Goal: Check status

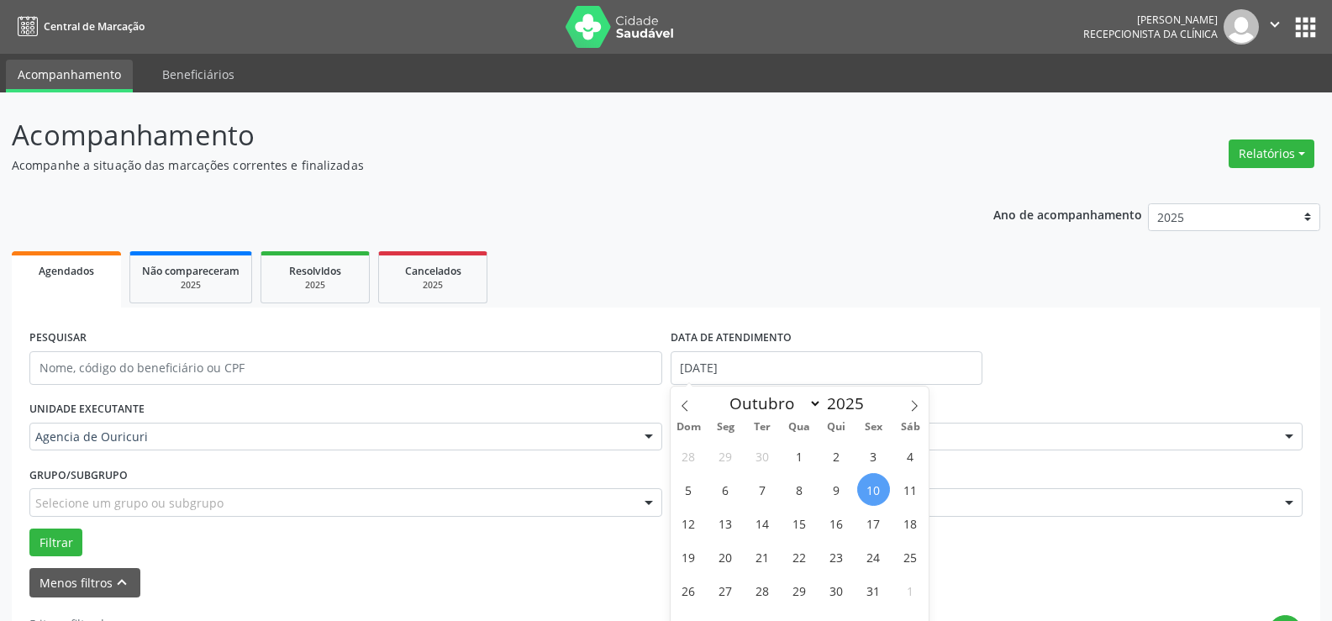
select select "9"
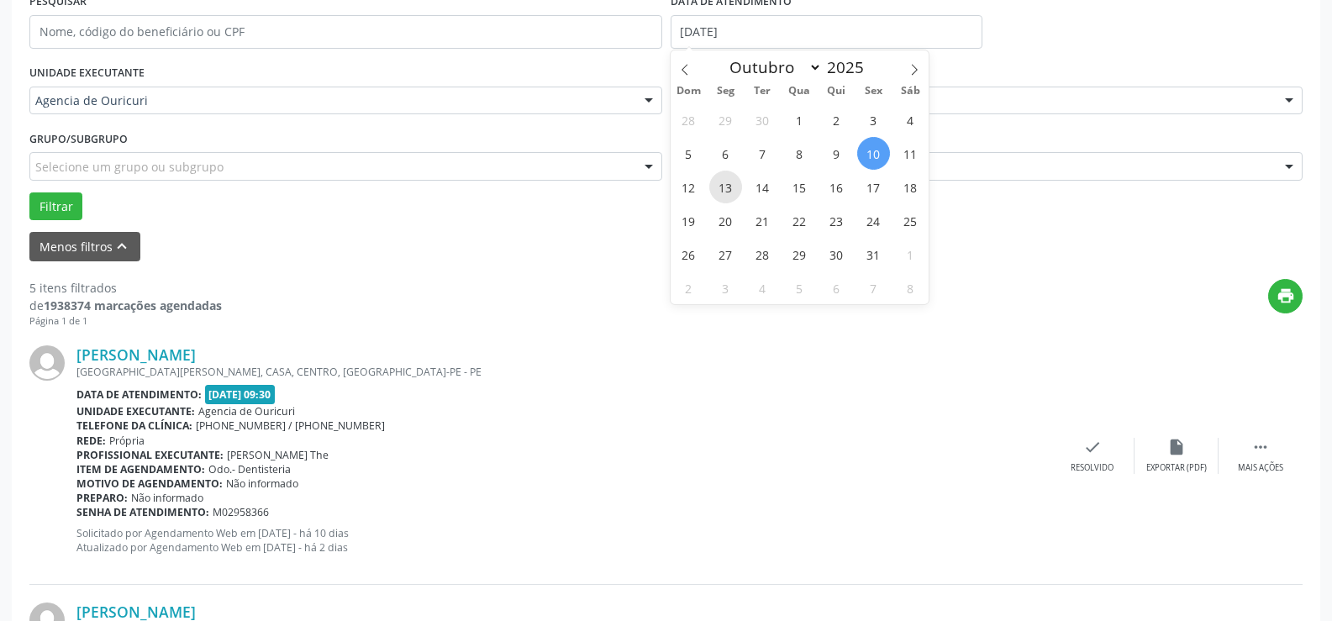
click at [725, 197] on span "13" at bounding box center [725, 187] width 33 height 33
type input "[DATE]"
click at [729, 191] on span "13" at bounding box center [725, 187] width 33 height 33
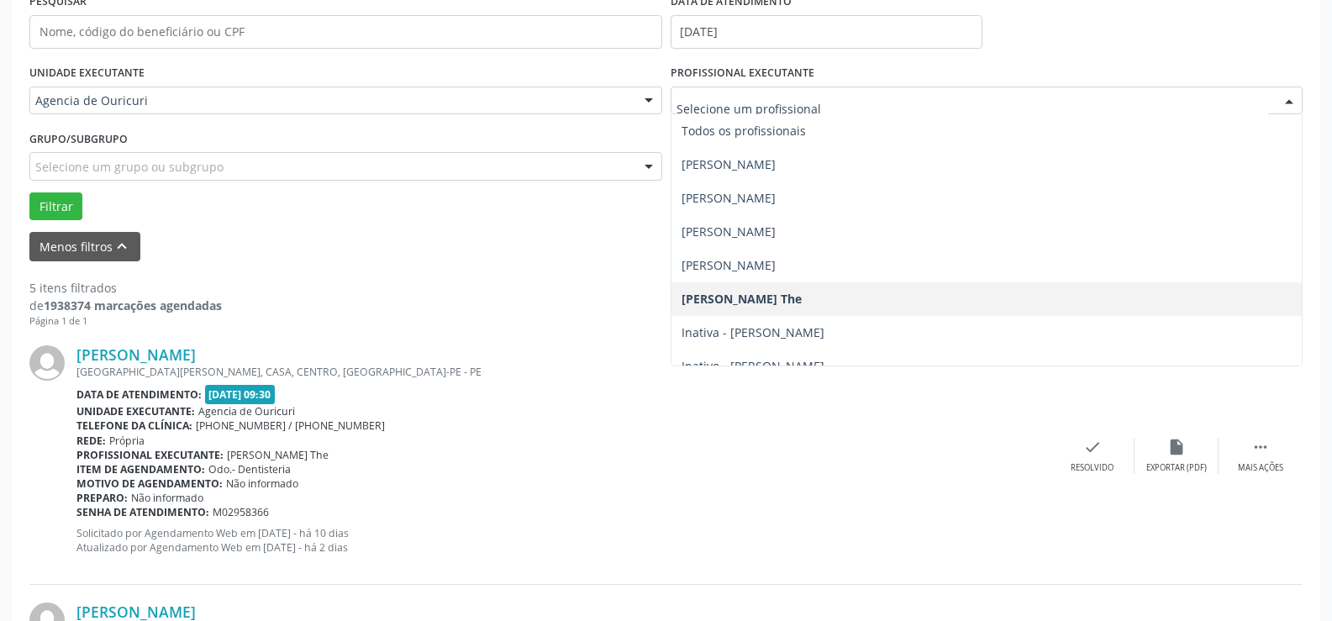
scroll to position [354, 0]
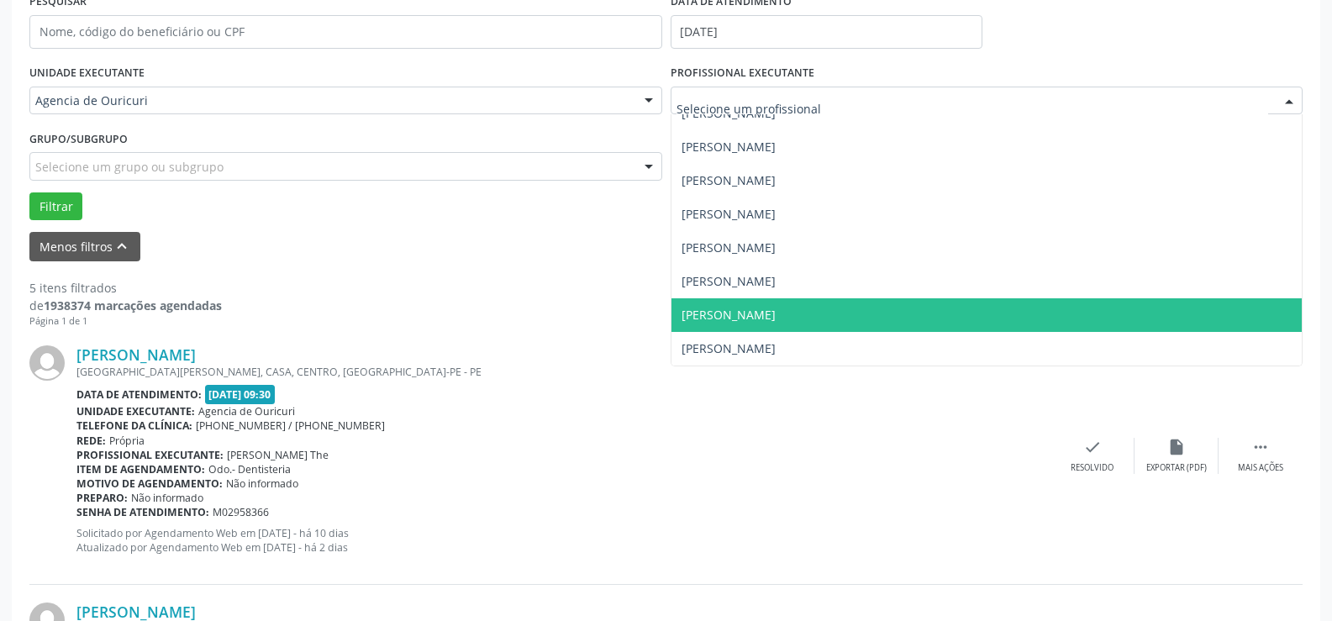
click at [746, 301] on span "[PERSON_NAME]" at bounding box center [986, 315] width 631 height 34
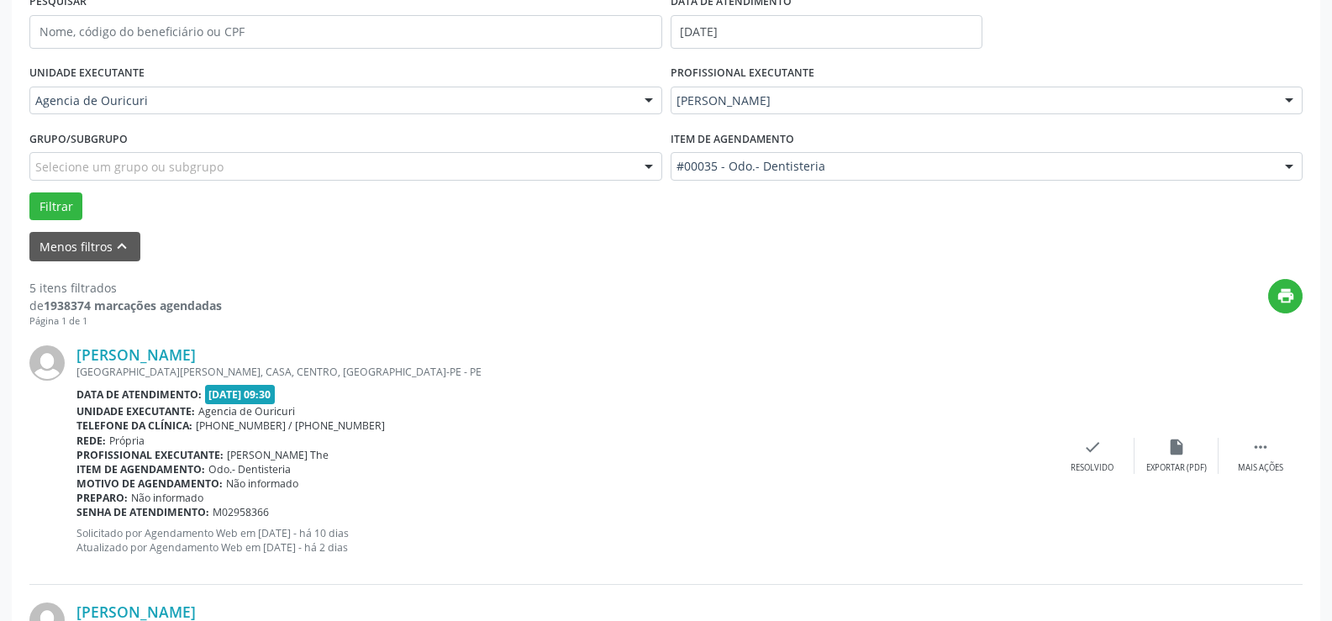
click at [755, 148] on label "Item de agendamento" at bounding box center [731, 139] width 123 height 26
click at [758, 176] on div "#00035 - Odo.- Dentisteria" at bounding box center [986, 166] width 633 height 29
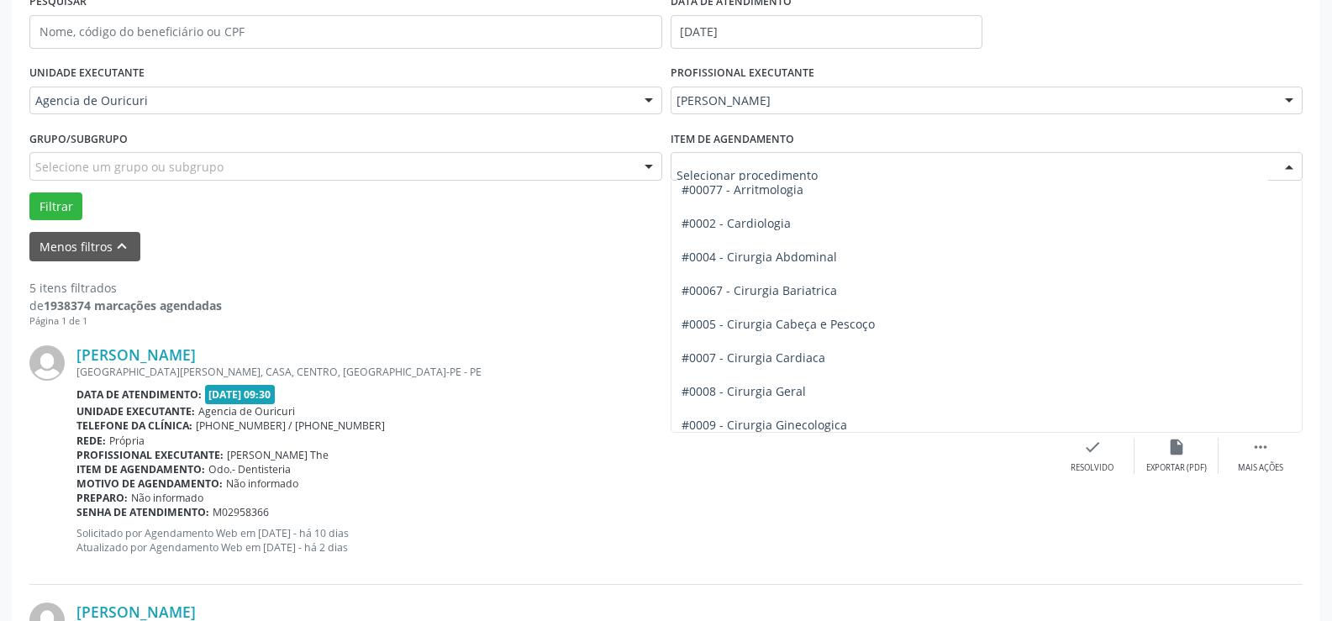
scroll to position [0, 0]
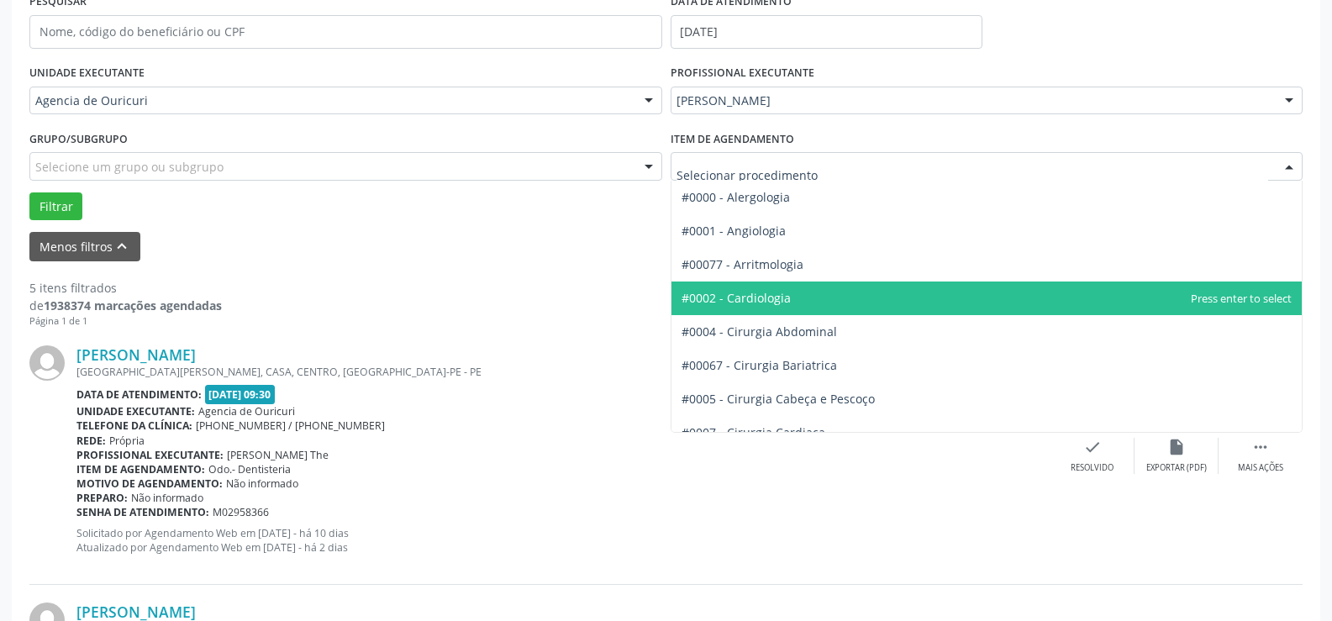
click at [778, 294] on span "#0002 - Cardiologia" at bounding box center [735, 298] width 109 height 16
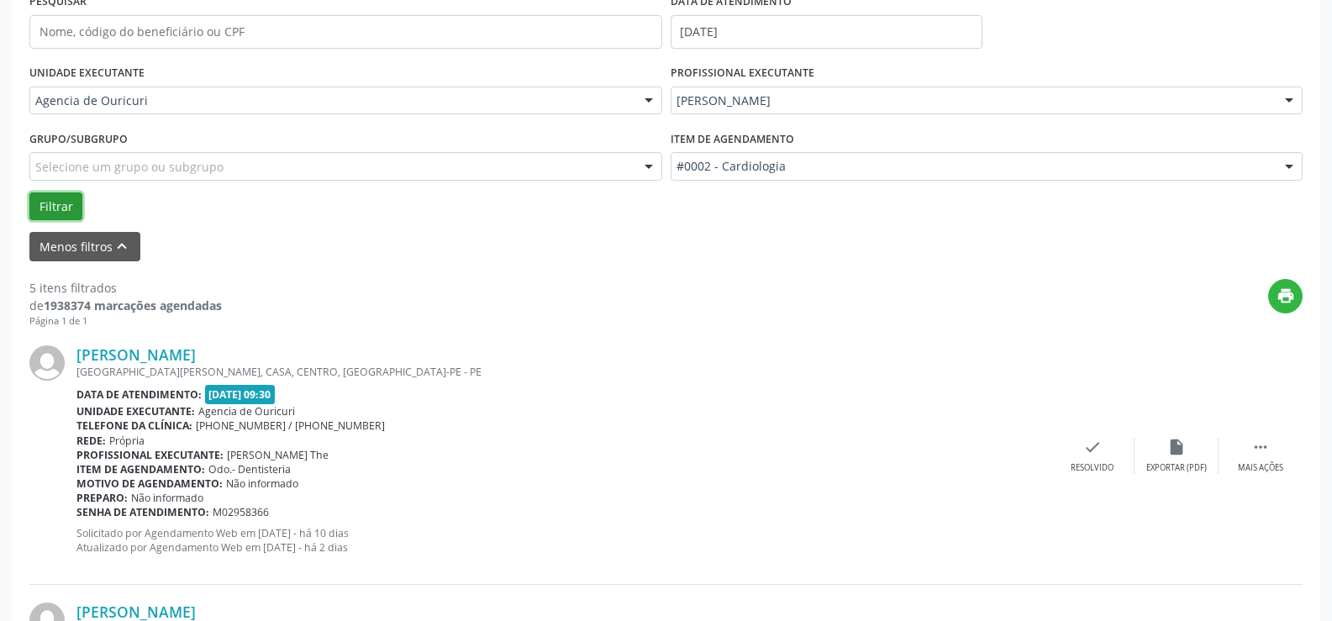
click at [54, 204] on button "Filtrar" at bounding box center [55, 206] width 53 height 29
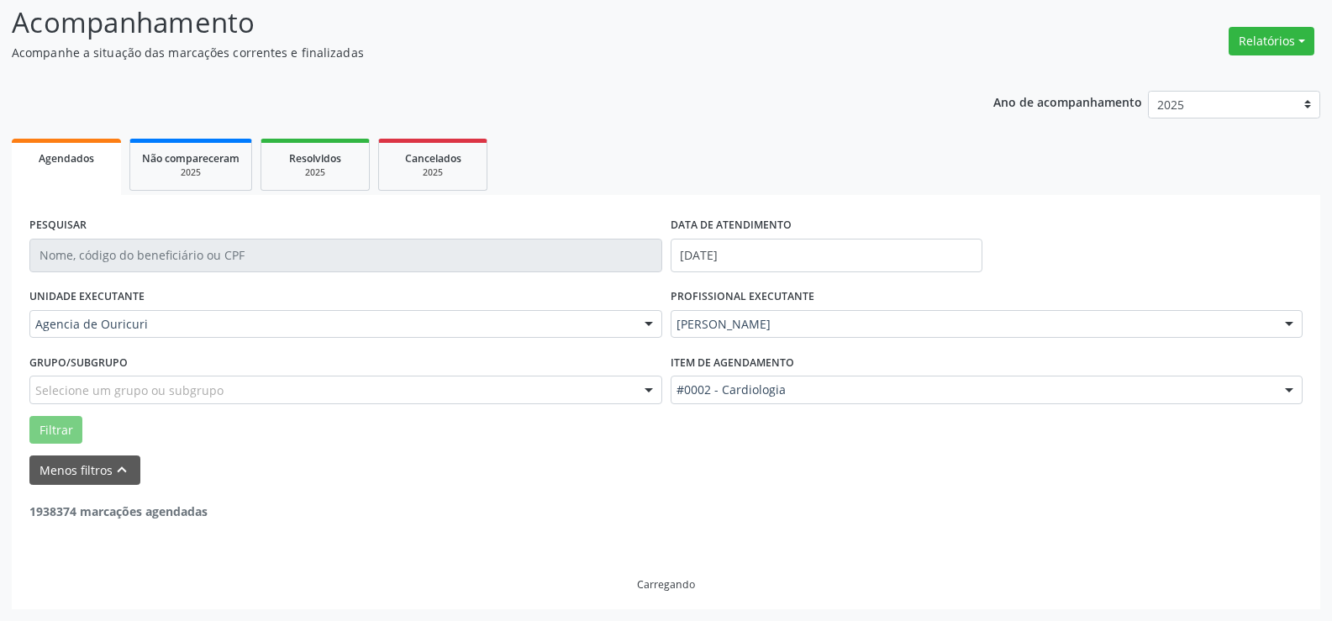
scroll to position [55, 0]
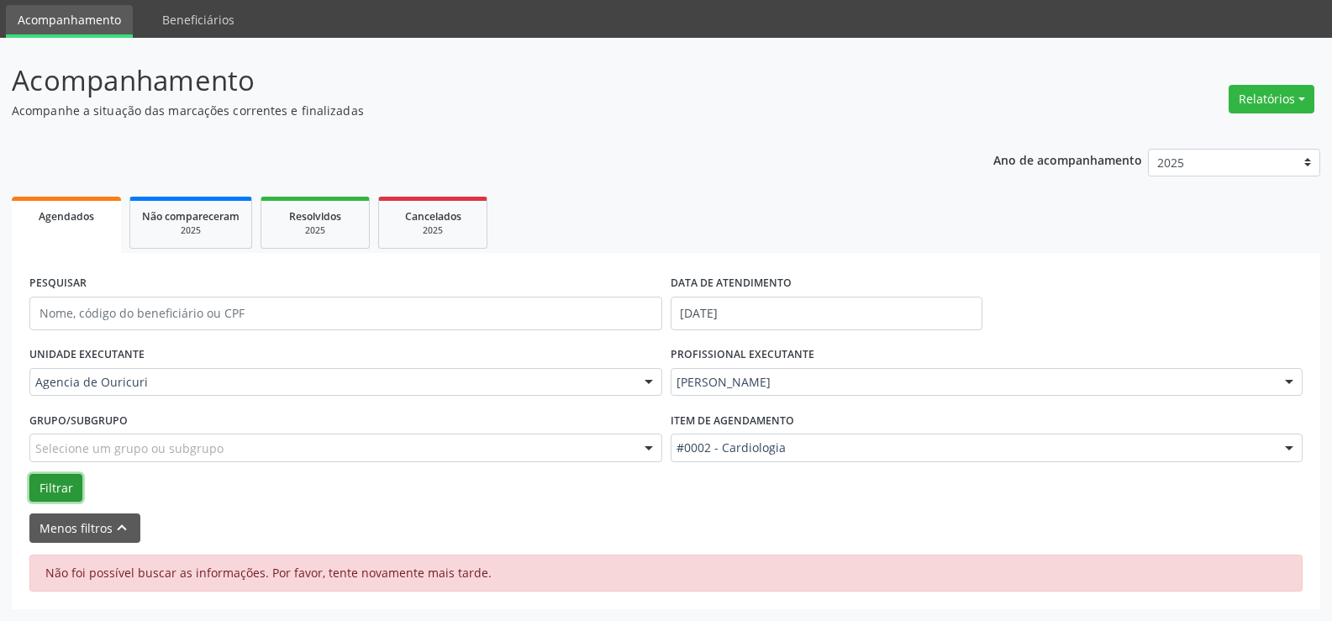
click at [72, 493] on button "Filtrar" at bounding box center [55, 488] width 53 height 29
click at [754, 322] on input "[DATE]" at bounding box center [826, 314] width 312 height 34
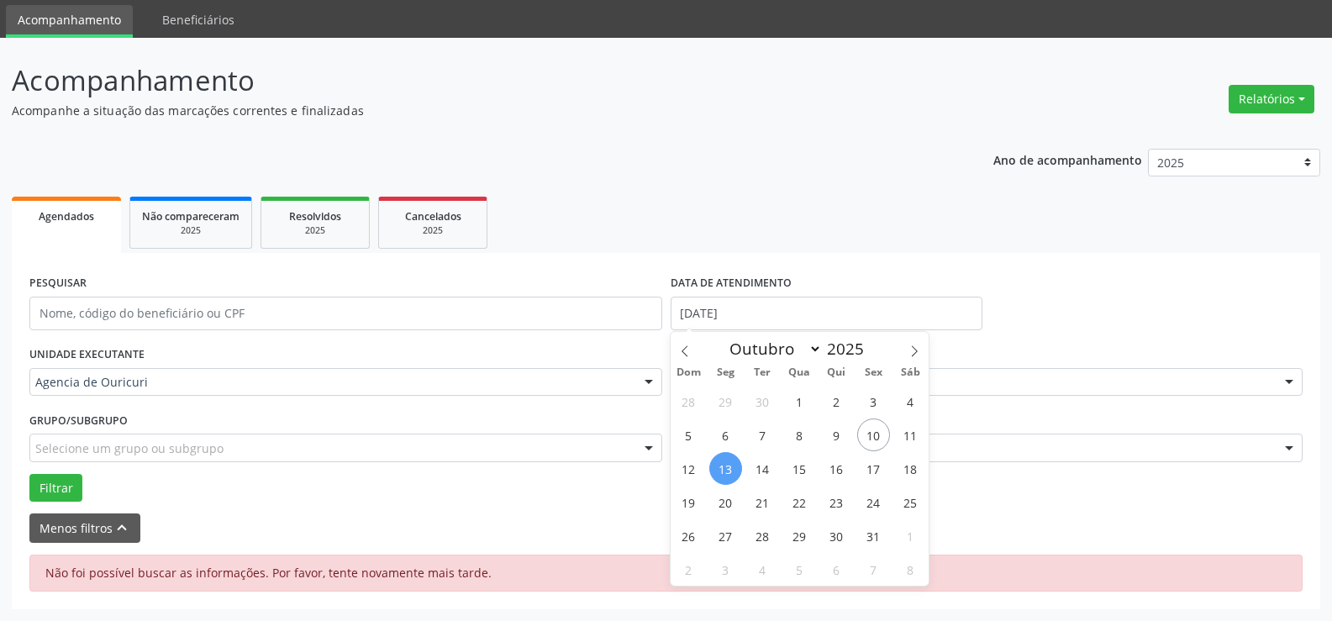
click at [728, 468] on span "13" at bounding box center [725, 468] width 33 height 33
type input "[DATE]"
click at [728, 468] on span "13" at bounding box center [725, 468] width 33 height 33
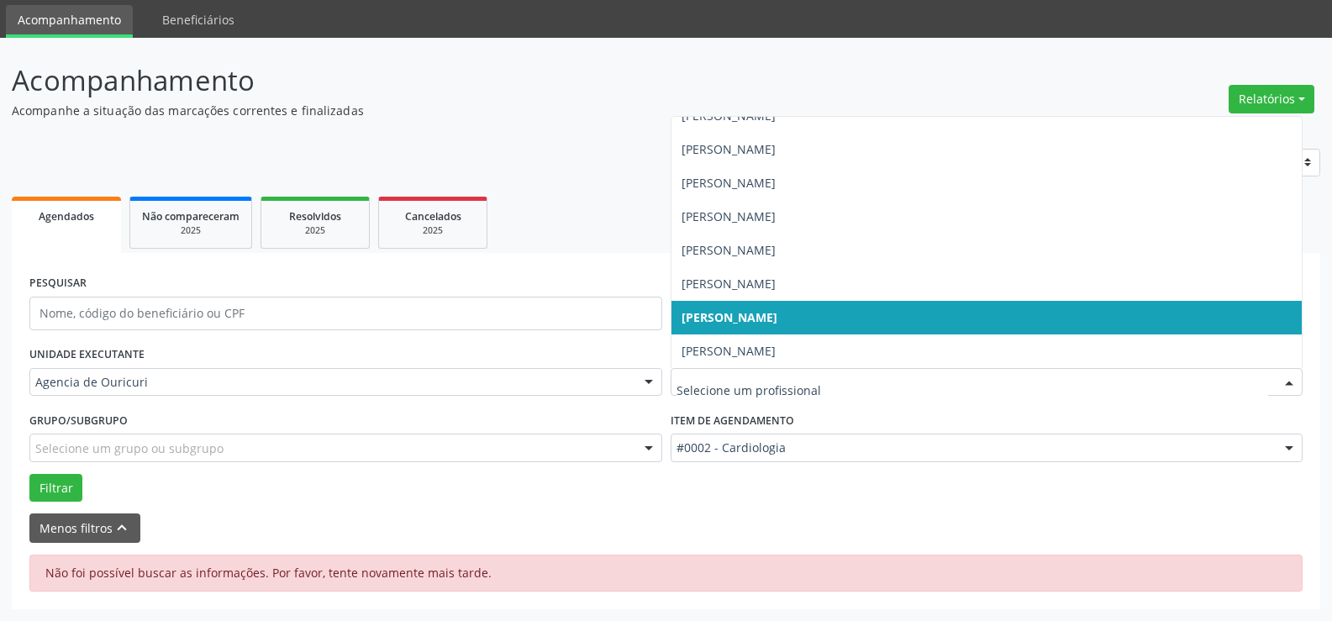
click at [777, 323] on span "[PERSON_NAME]" at bounding box center [729, 317] width 96 height 16
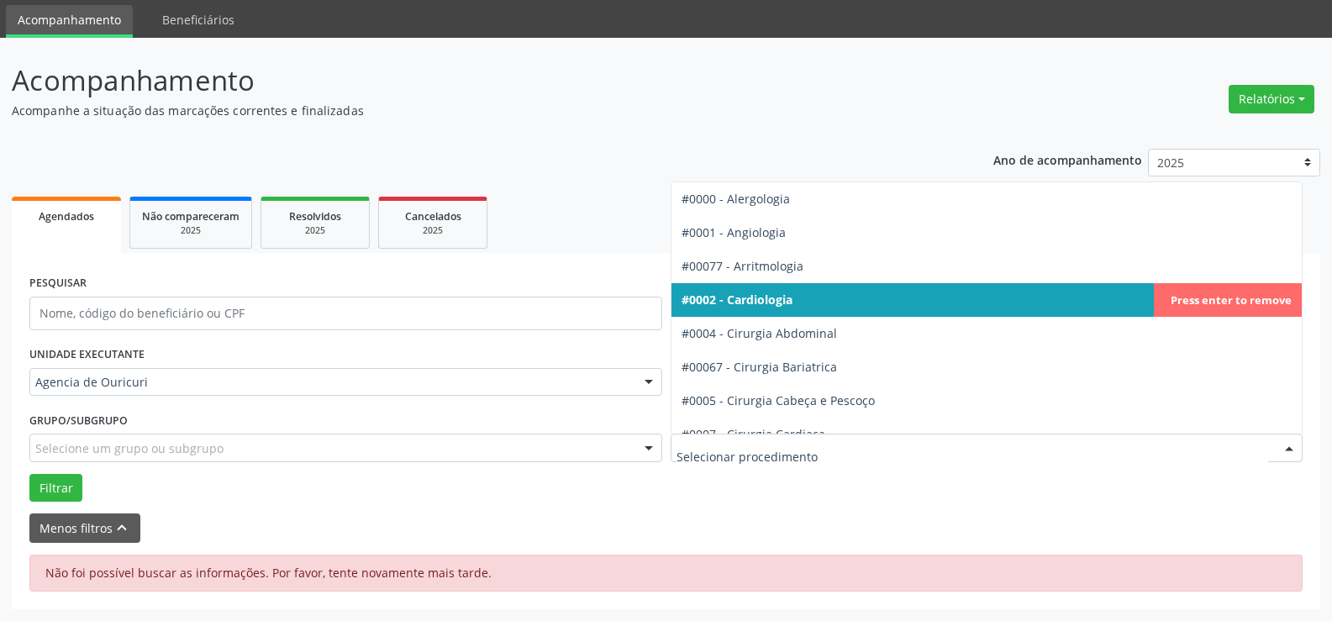
click at [791, 300] on span "#0002 - Cardiologia" at bounding box center [736, 300] width 111 height 16
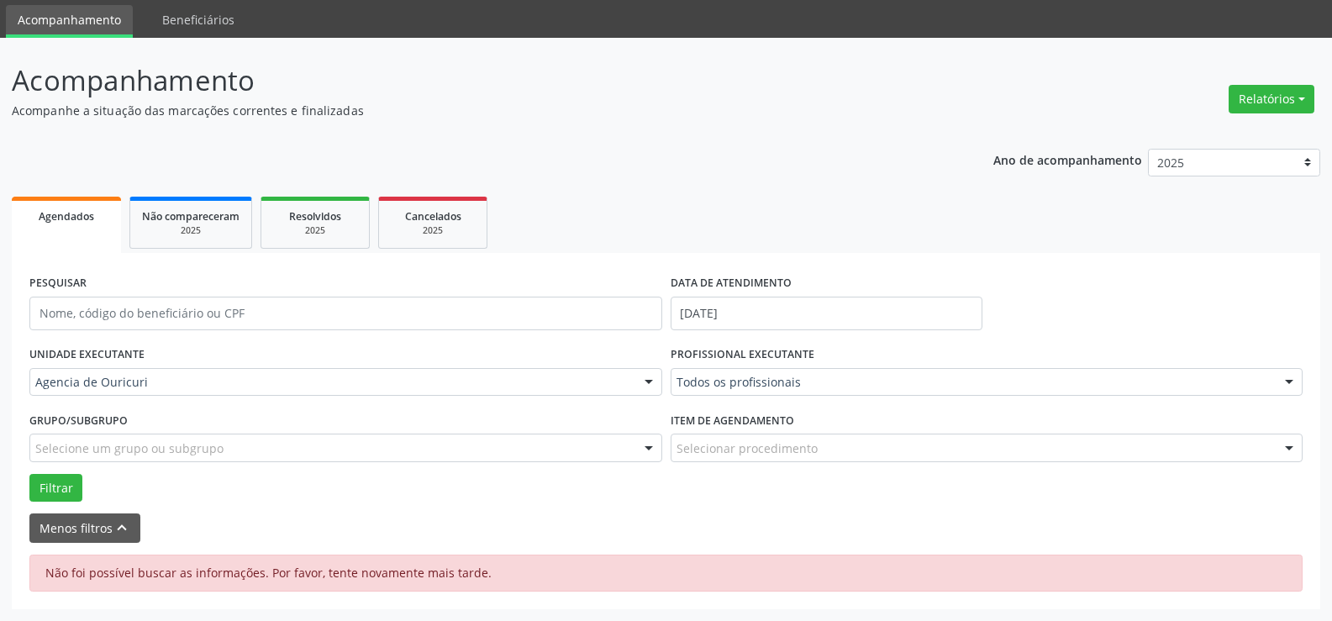
click at [770, 395] on div "Todos os profissionais" at bounding box center [986, 382] width 633 height 29
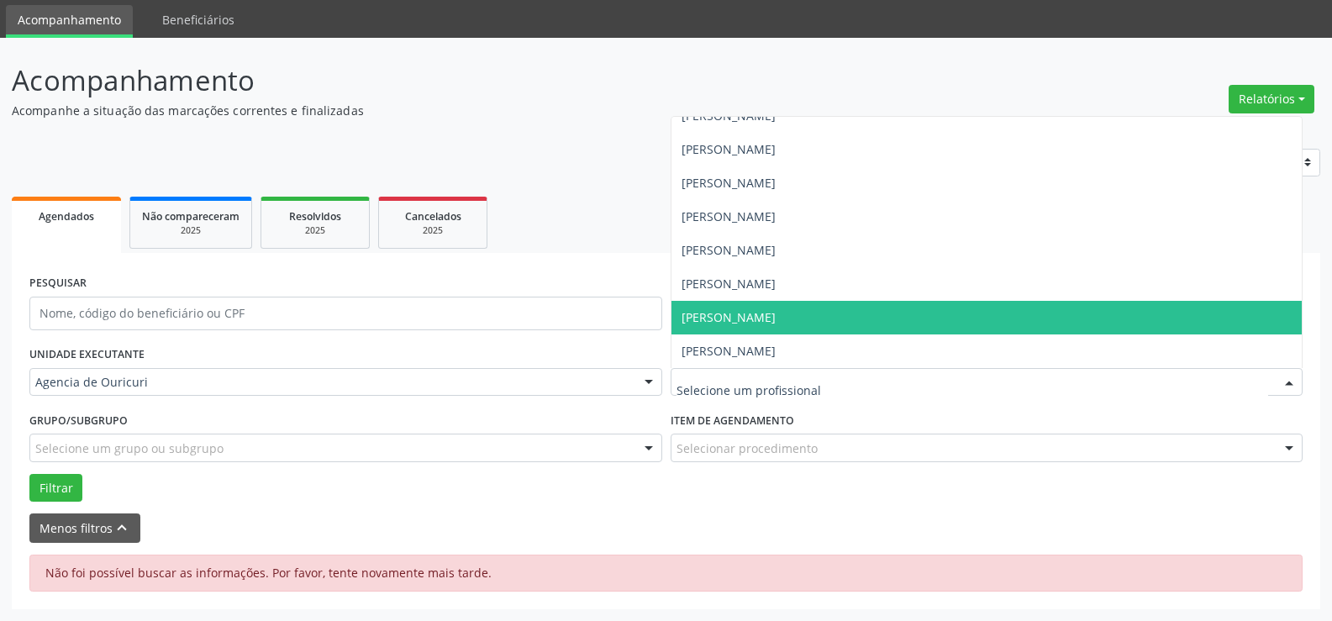
click at [765, 325] on span "[PERSON_NAME]" at bounding box center [986, 318] width 631 height 34
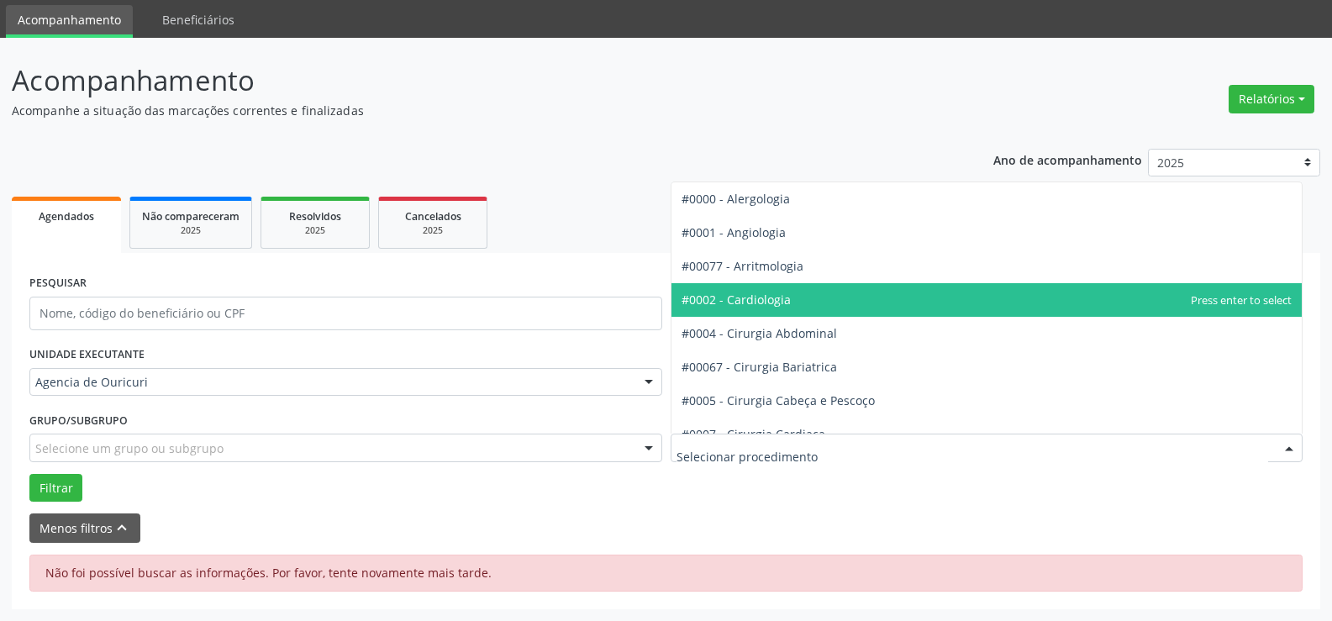
click at [785, 296] on span "#0002 - Cardiologia" at bounding box center [735, 300] width 109 height 16
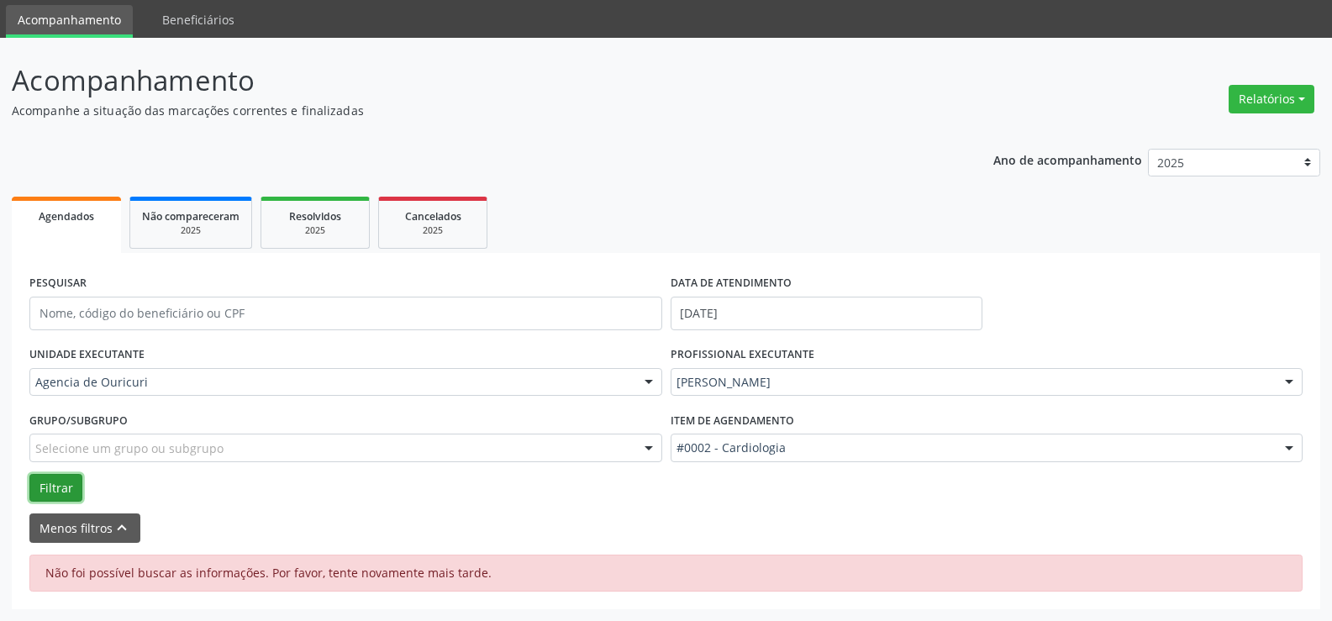
click at [69, 487] on button "Filtrar" at bounding box center [55, 488] width 53 height 29
drag, startPoint x: 693, startPoint y: 610, endPoint x: 73, endPoint y: 489, distance: 631.7
click at [73, 489] on button "Filtrar" at bounding box center [55, 488] width 53 height 29
click at [36, 481] on button "Filtrar" at bounding box center [55, 488] width 53 height 29
